Goal: Information Seeking & Learning: Learn about a topic

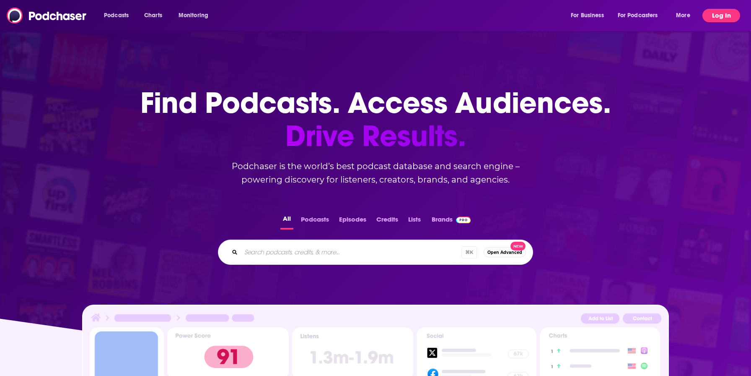
click at [717, 16] on button "Log In" at bounding box center [722, 15] width 38 height 13
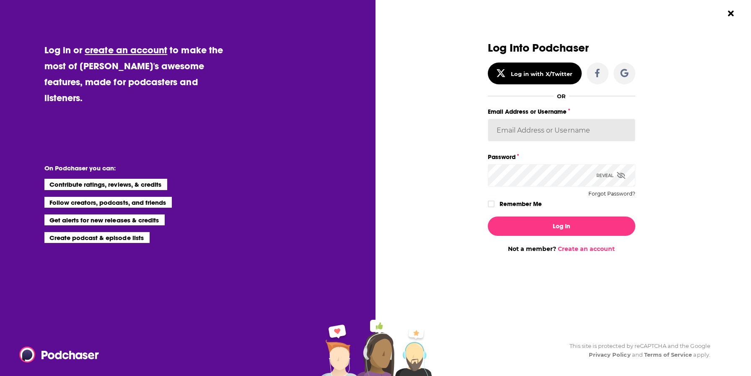
click at [523, 140] on input "Email Address or Username" at bounding box center [562, 130] width 148 height 23
type input "[EMAIL_ADDRESS][DOMAIN_NAME]"
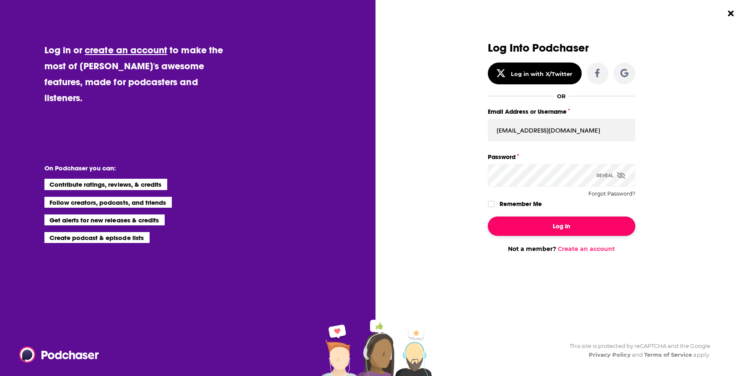
click at [529, 226] on button "Log In" at bounding box center [562, 225] width 148 height 19
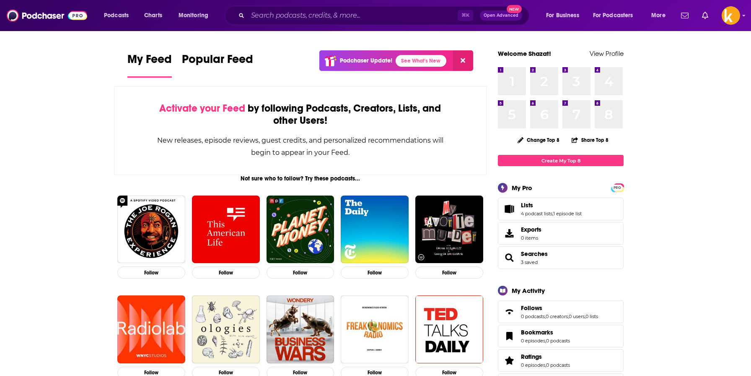
click at [222, 68] on span "Popular Feed" at bounding box center [217, 61] width 71 height 19
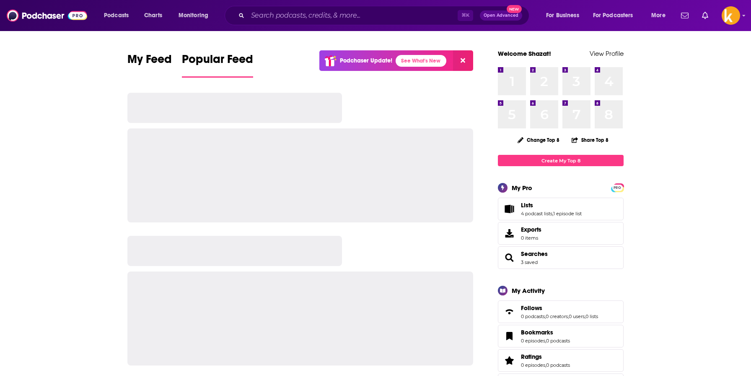
click at [465, 62] on icon at bounding box center [463, 60] width 5 height 5
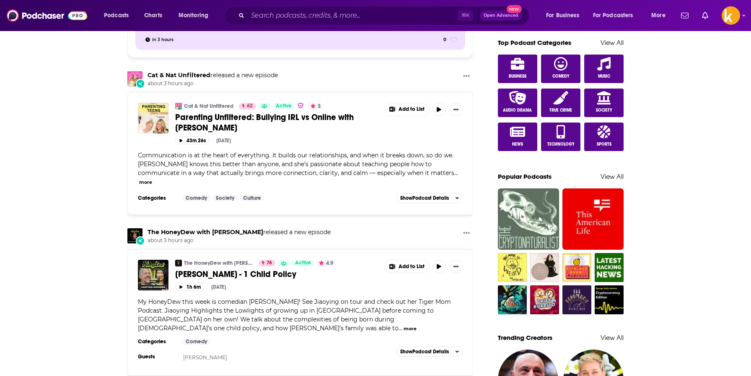
scroll to position [445, 0]
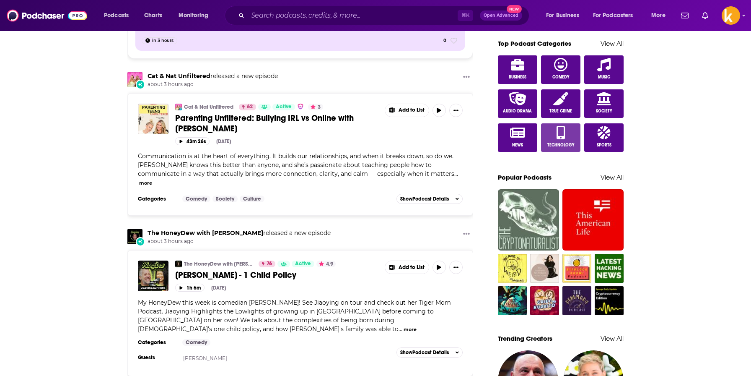
click at [566, 134] on link "Technology" at bounding box center [560, 137] width 39 height 29
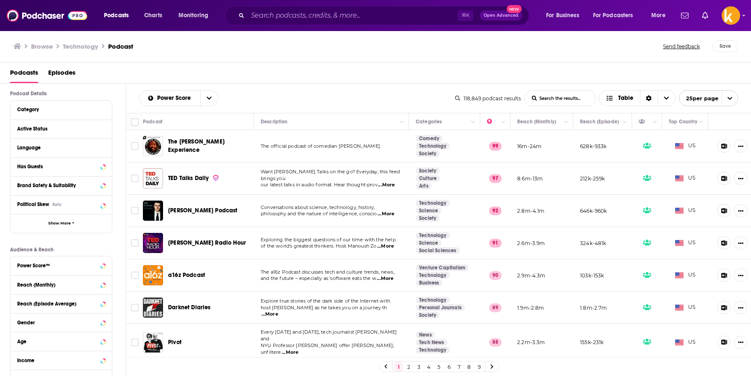
scroll to position [60, 0]
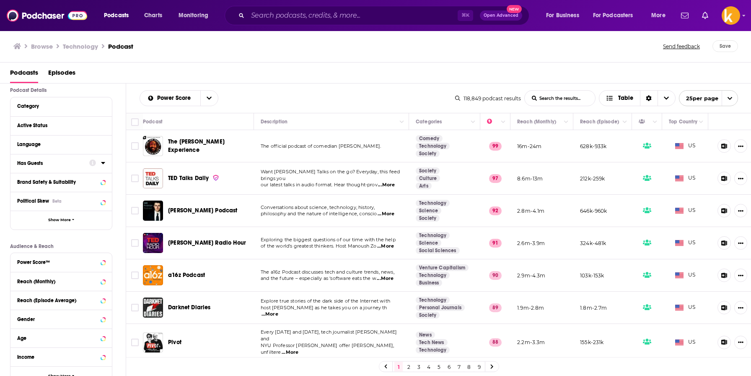
click at [101, 163] on icon at bounding box center [103, 162] width 4 height 7
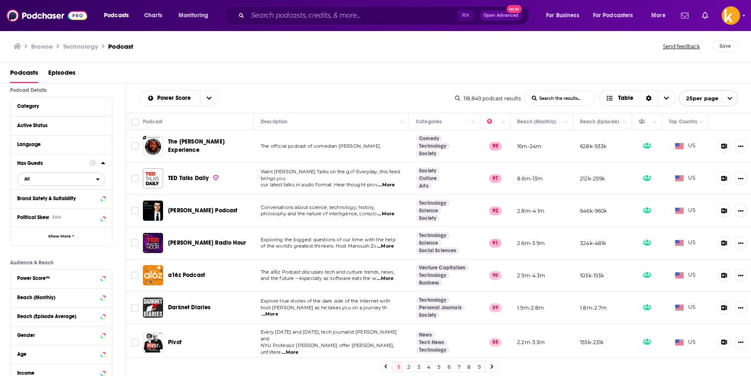
click at [56, 183] on span "All" at bounding box center [57, 178] width 78 height 11
click at [51, 204] on div "Has guests 21k" at bounding box center [64, 207] width 94 height 14
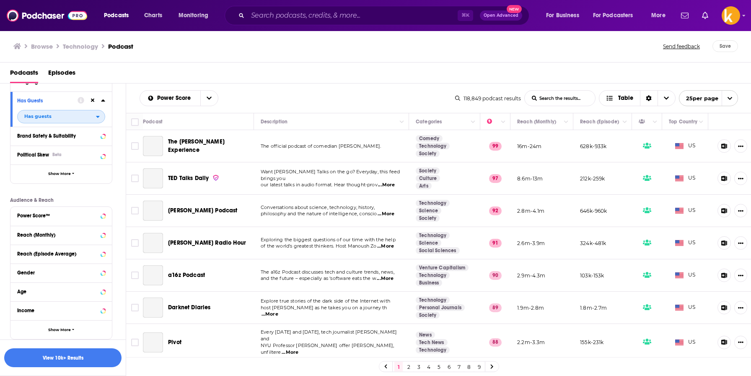
scroll to position [149, 0]
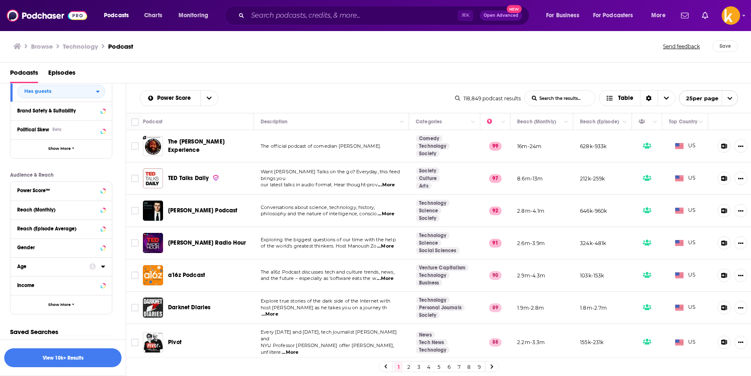
click at [55, 268] on div "Age" at bounding box center [50, 266] width 67 height 6
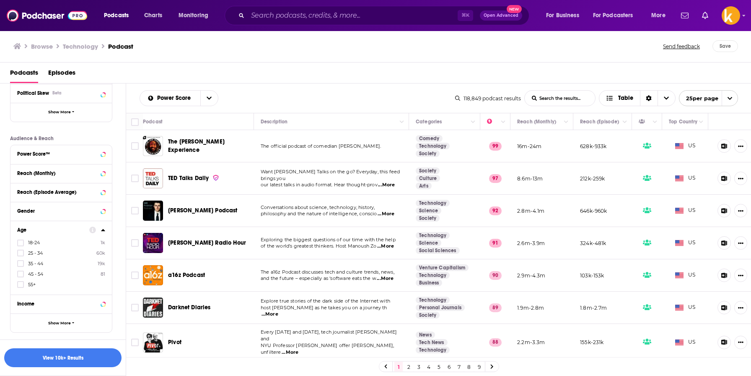
scroll to position [184, 0]
click at [20, 244] on icon at bounding box center [20, 243] width 5 height 4
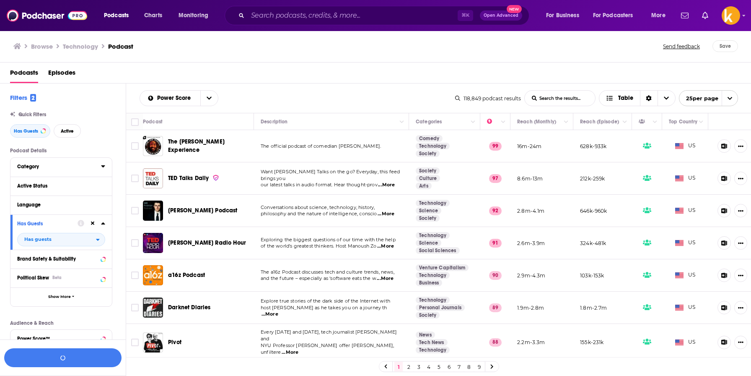
click at [65, 165] on div "Category" at bounding box center [56, 167] width 78 height 6
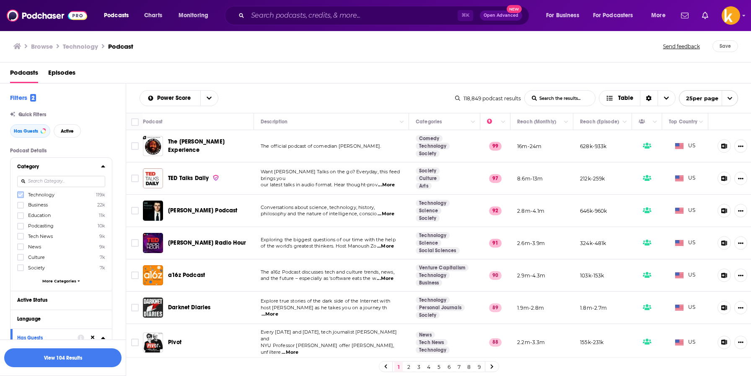
click at [22, 195] on icon at bounding box center [20, 194] width 5 height 5
click at [20, 216] on icon at bounding box center [20, 215] width 5 height 5
click at [20, 246] on icon at bounding box center [20, 246] width 5 height 5
click at [20, 255] on icon at bounding box center [20, 257] width 5 height 5
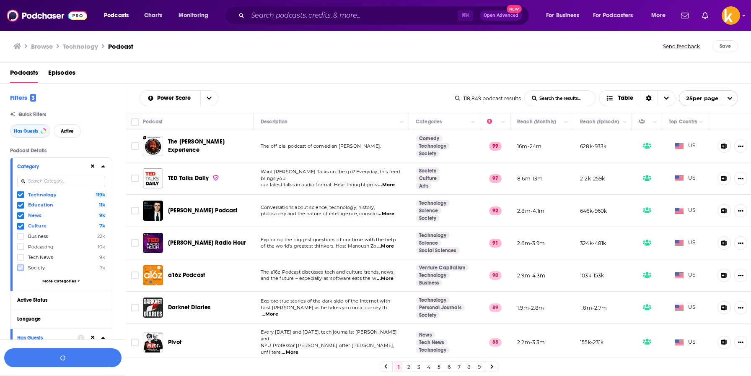
click at [20, 265] on icon at bounding box center [20, 267] width 5 height 5
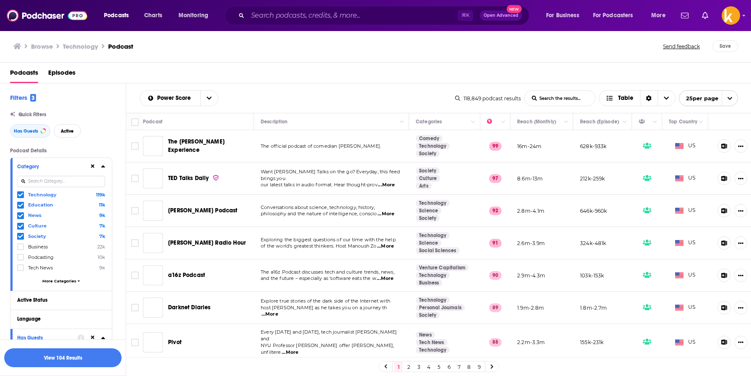
scroll to position [22, 0]
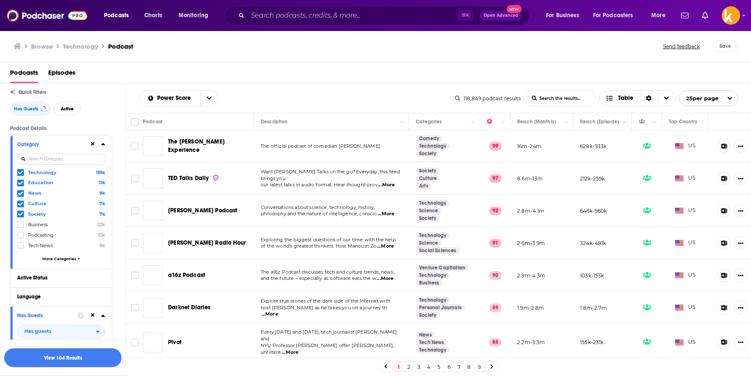
click at [70, 256] on span "More Categories" at bounding box center [59, 258] width 34 height 5
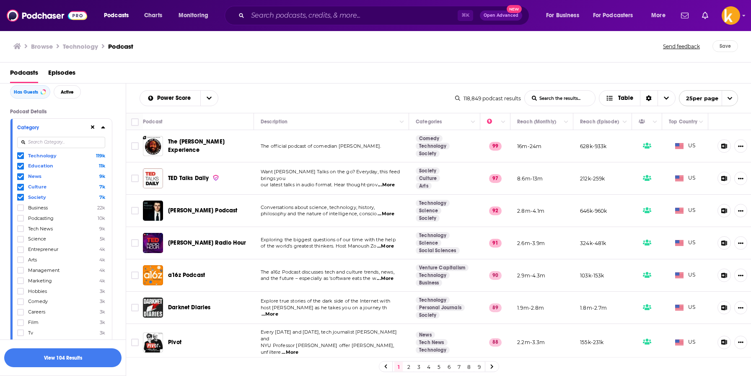
scroll to position [39, 0]
click at [21, 237] on icon at bounding box center [20, 239] width 5 height 4
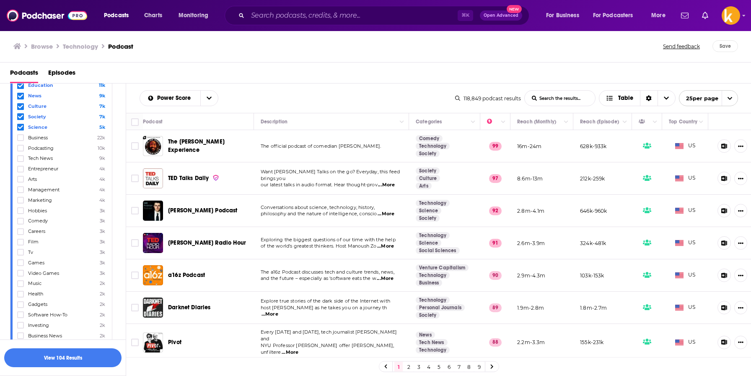
scroll to position [120, 0]
click at [20, 291] on icon at bounding box center [20, 293] width 5 height 5
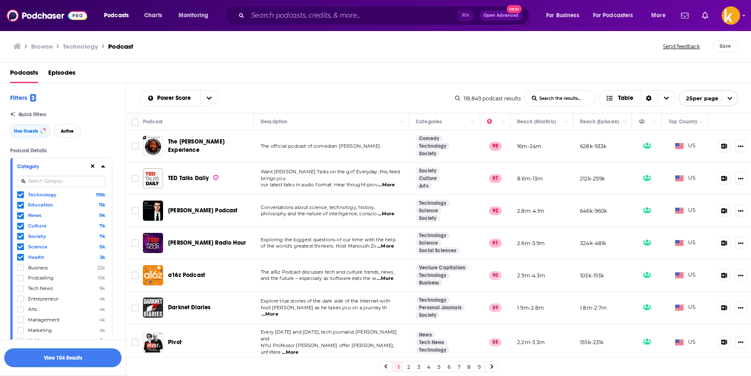
click at [19, 196] on icon at bounding box center [20, 195] width 5 height 4
click at [742, 148] on button "Show More Button" at bounding box center [741, 145] width 13 height 13
click at [372, 83] on div "Podcasts Episodes" at bounding box center [377, 74] width 735 height 17
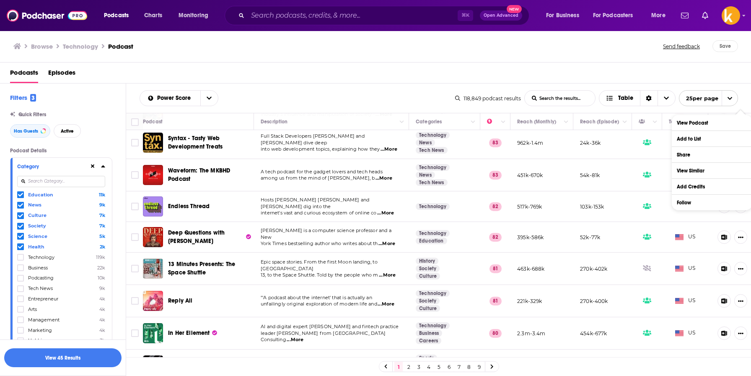
scroll to position [583, 0]
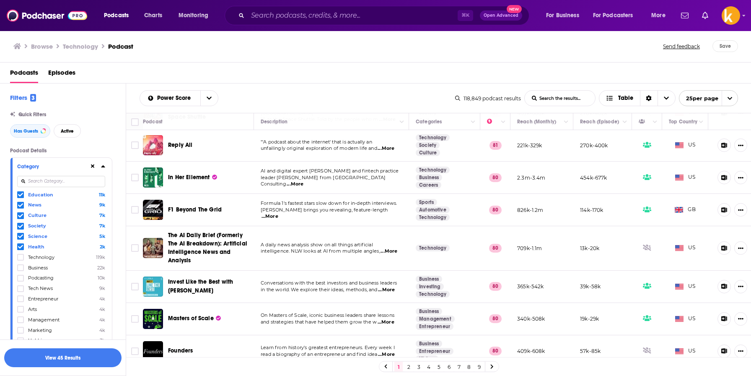
click at [410, 366] on link "2" at bounding box center [409, 366] width 8 height 10
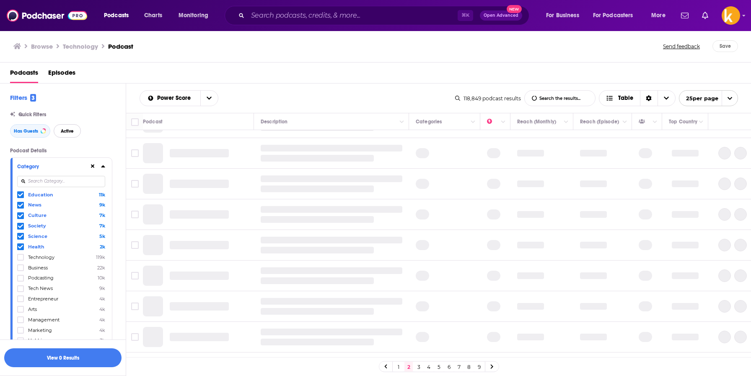
scroll to position [22, 0]
click at [73, 133] on span "Active" at bounding box center [67, 131] width 13 height 5
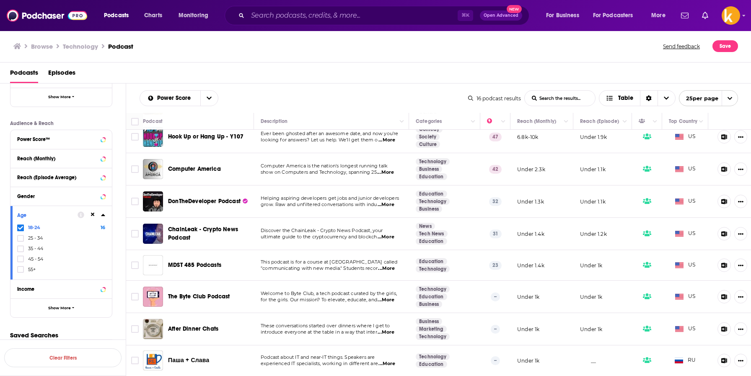
scroll to position [201, 0]
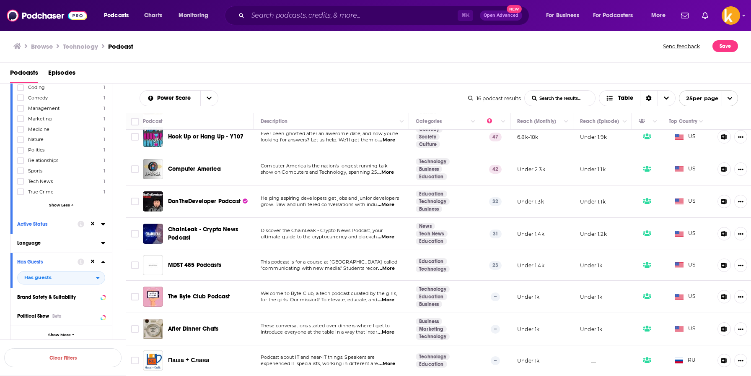
click at [55, 240] on div "Language" at bounding box center [56, 243] width 78 height 6
click at [42, 240] on div "Language" at bounding box center [56, 243] width 78 height 6
click at [53, 255] on input at bounding box center [61, 257] width 88 height 11
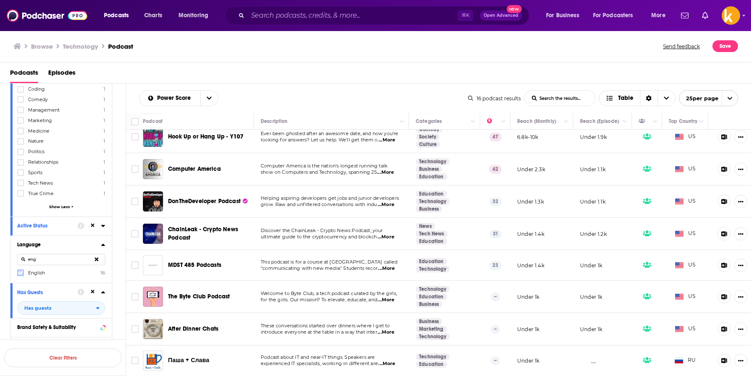
click at [20, 270] on icon at bounding box center [20, 272] width 5 height 5
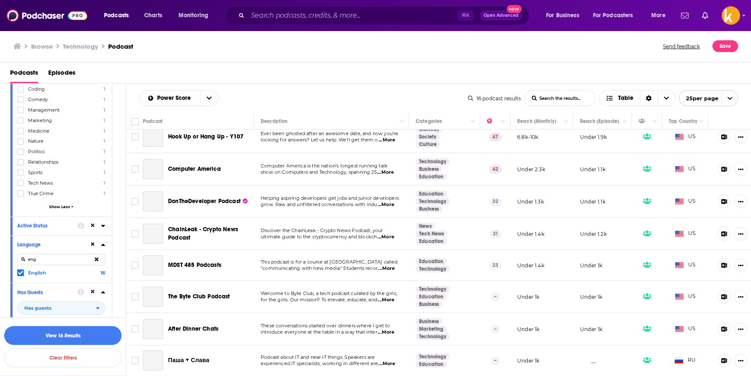
click at [57, 259] on input "eng" at bounding box center [61, 259] width 88 height 11
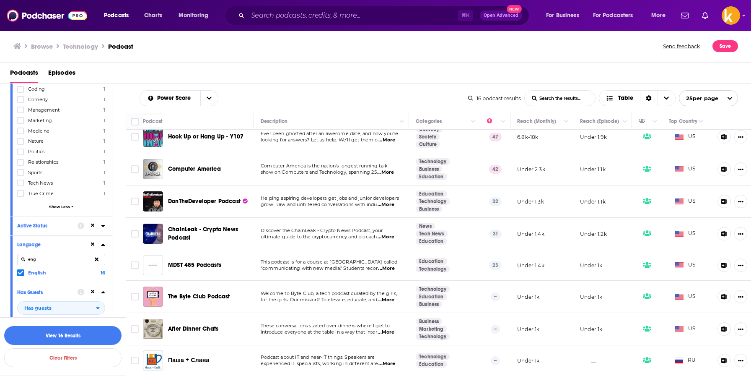
click at [57, 259] on input "eng" at bounding box center [61, 259] width 88 height 11
type input "spanish"
click at [96, 259] on button at bounding box center [96, 260] width 17 height 20
click at [118, 258] on div "Podcast Details Category Education 9 News 4 Science 3 Culture 2 Society 2 Techn…" at bounding box center [68, 266] width 116 height 637
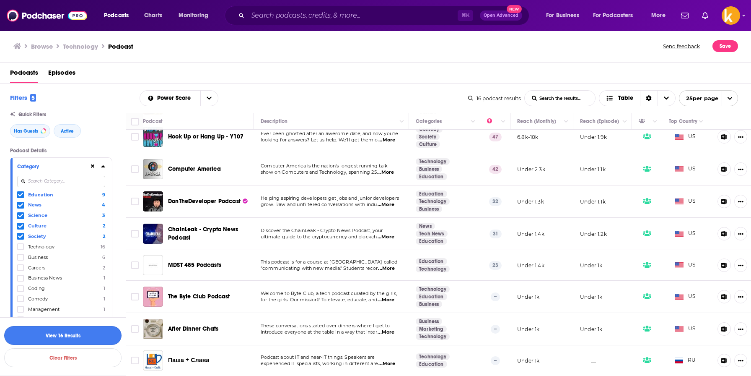
click at [66, 332] on button "View 16 Results" at bounding box center [62, 335] width 117 height 19
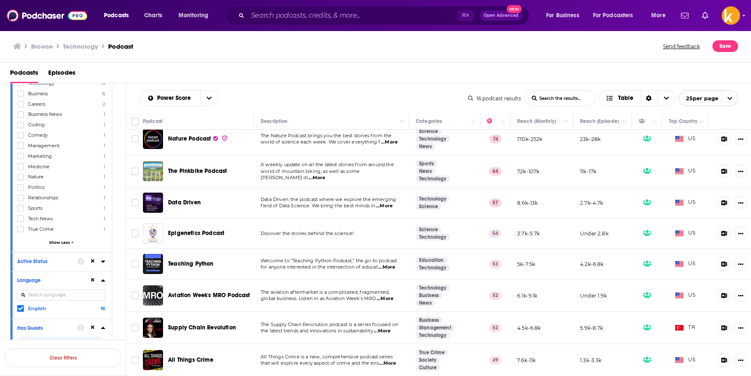
scroll to position [7, 0]
click at [385, 207] on span "...More" at bounding box center [384, 205] width 17 height 7
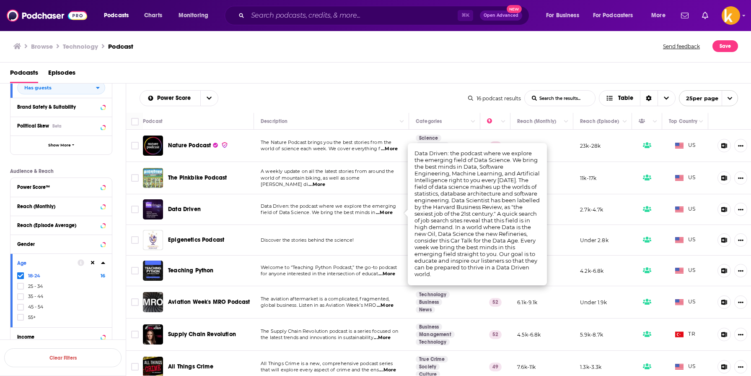
scroll to position [468, 0]
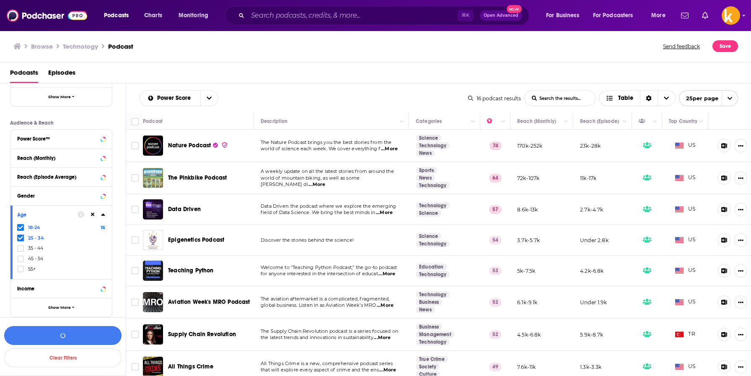
click at [85, 336] on button "button" at bounding box center [62, 335] width 117 height 19
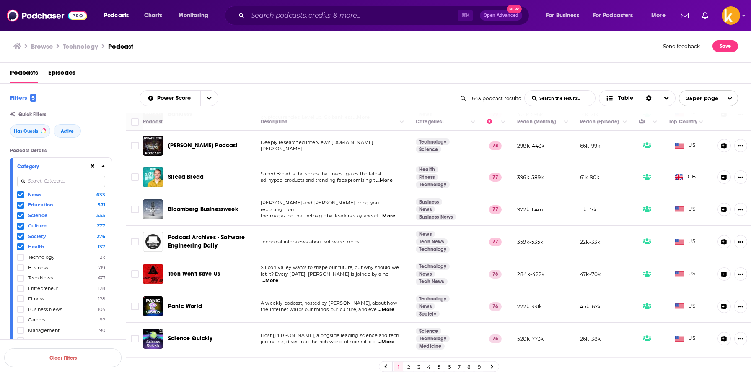
scroll to position [421, 0]
